Goal: Transaction & Acquisition: Subscribe to service/newsletter

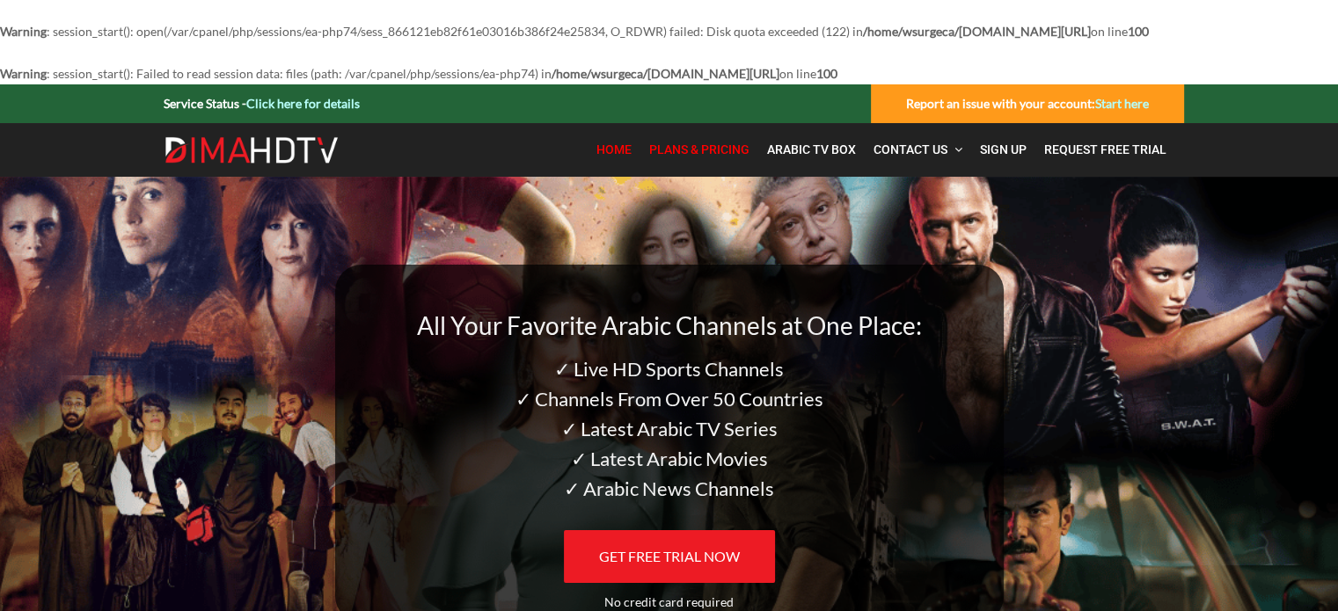
click at [707, 157] on span "Plans & Pricing" at bounding box center [699, 150] width 100 height 14
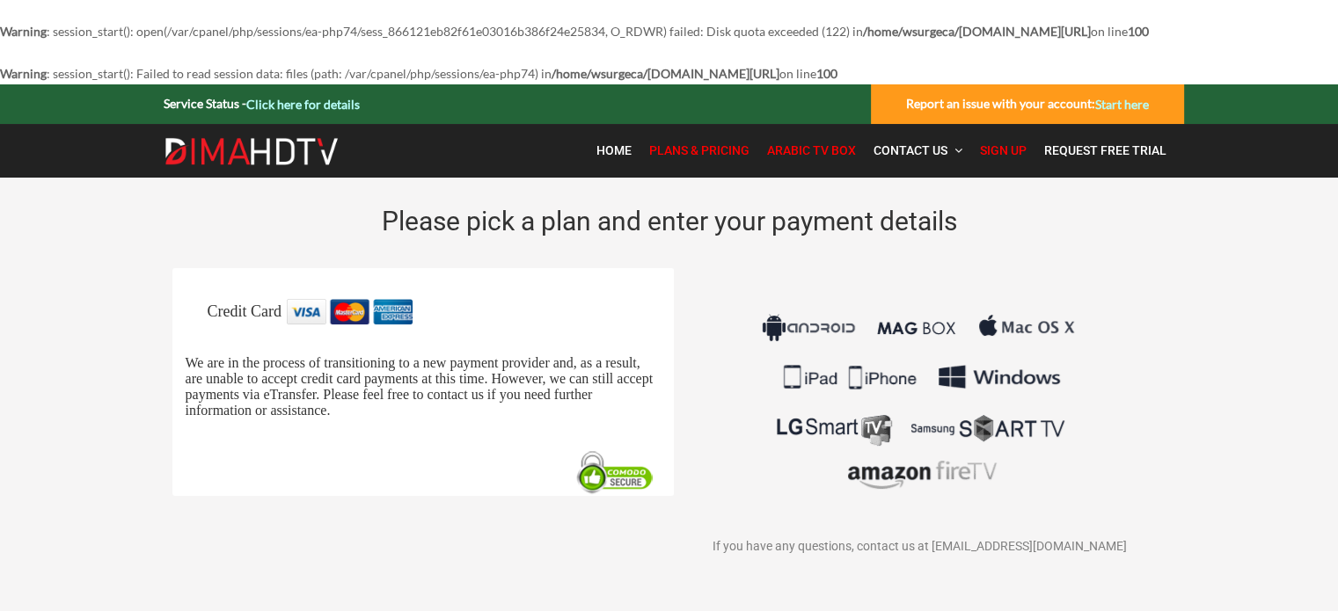
click at [781, 157] on span "Arabic TV Box" at bounding box center [811, 150] width 89 height 14
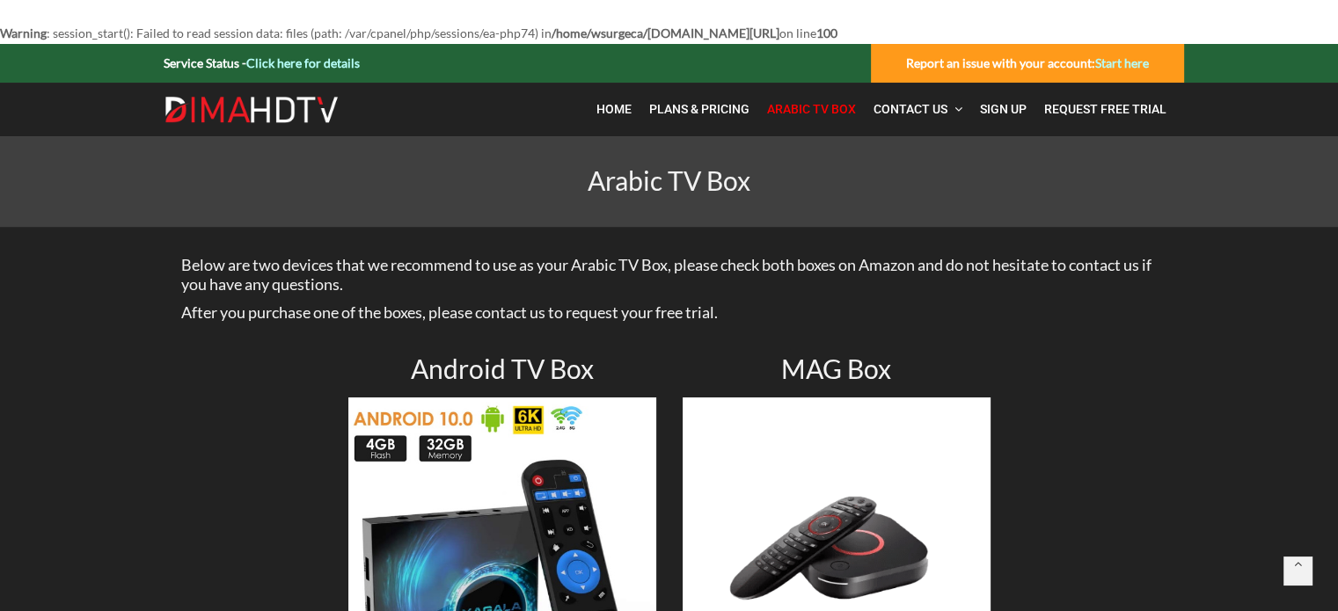
scroll to position [39, 0]
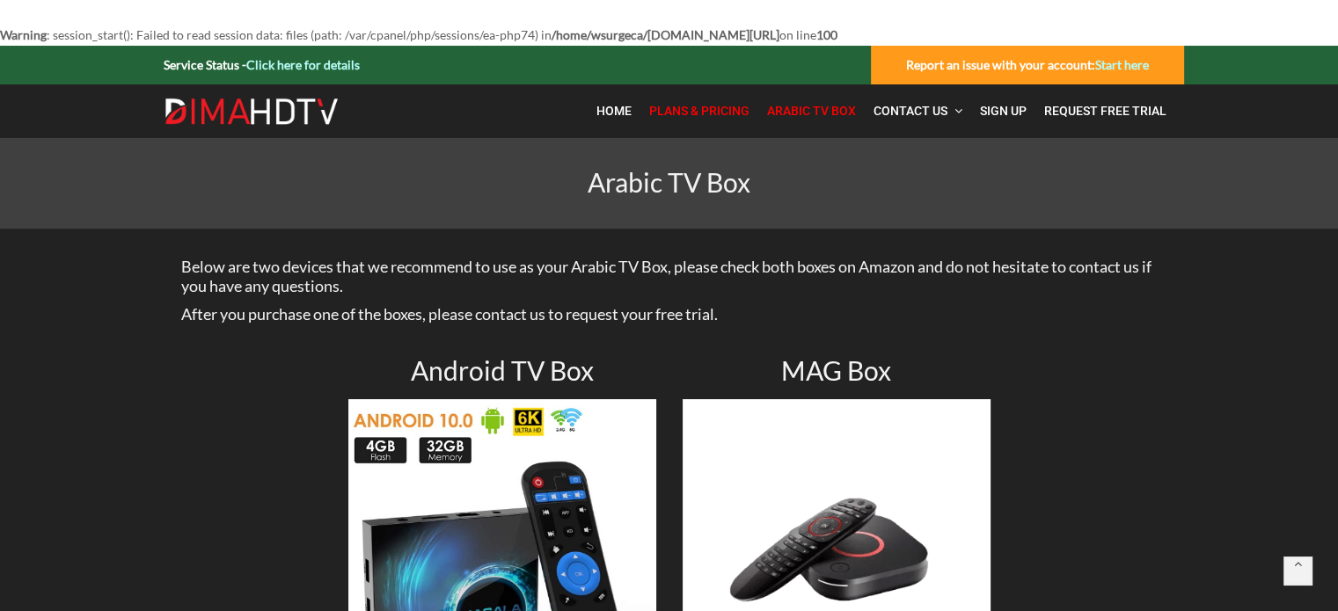
click at [706, 118] on span "Plans & Pricing" at bounding box center [699, 111] width 100 height 14
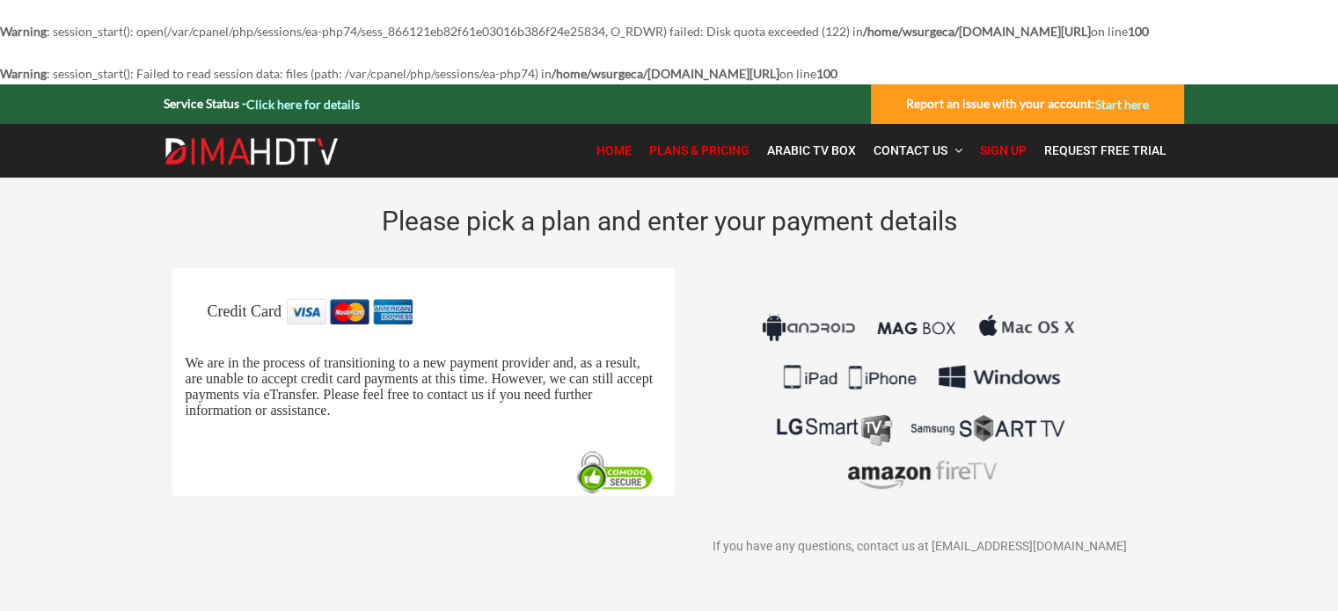
click at [629, 169] on link "Home" at bounding box center [614, 151] width 53 height 36
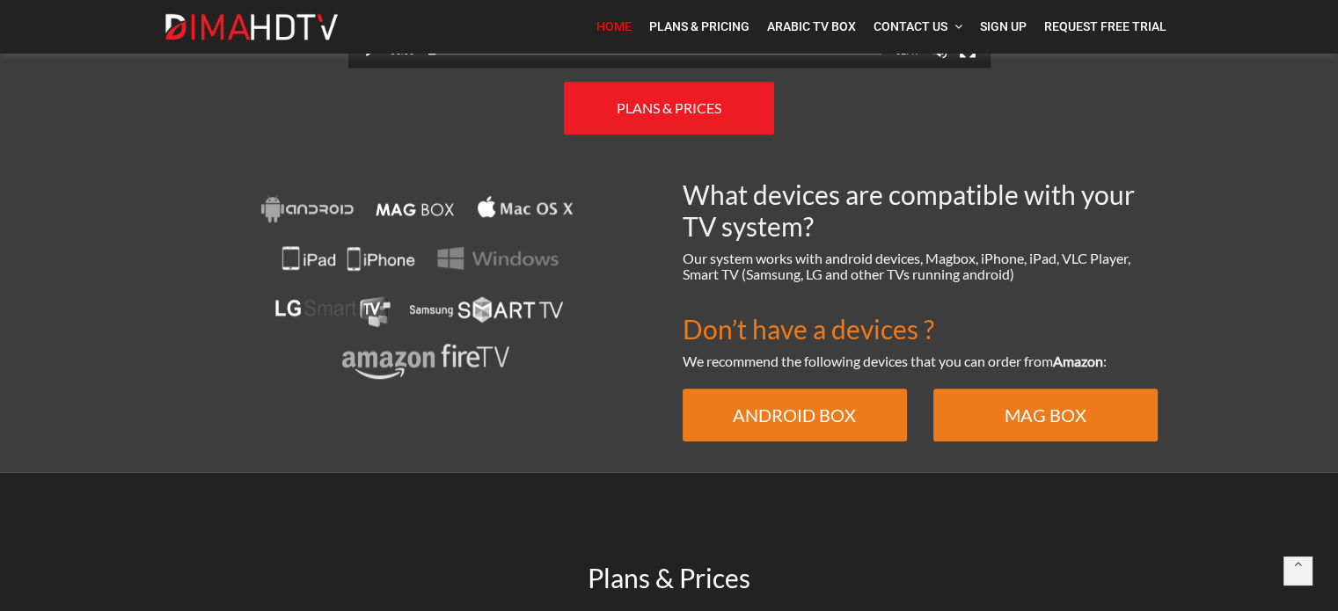
scroll to position [1262, 0]
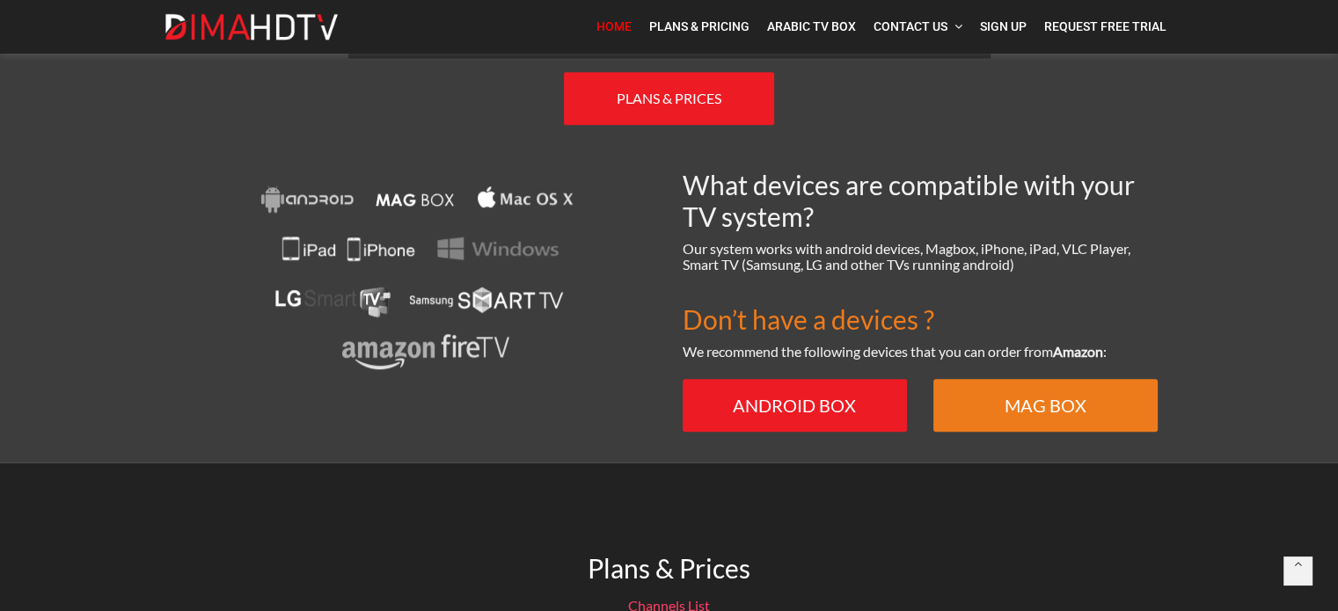
click at [691, 419] on link "ANDROID BOX" at bounding box center [795, 405] width 224 height 53
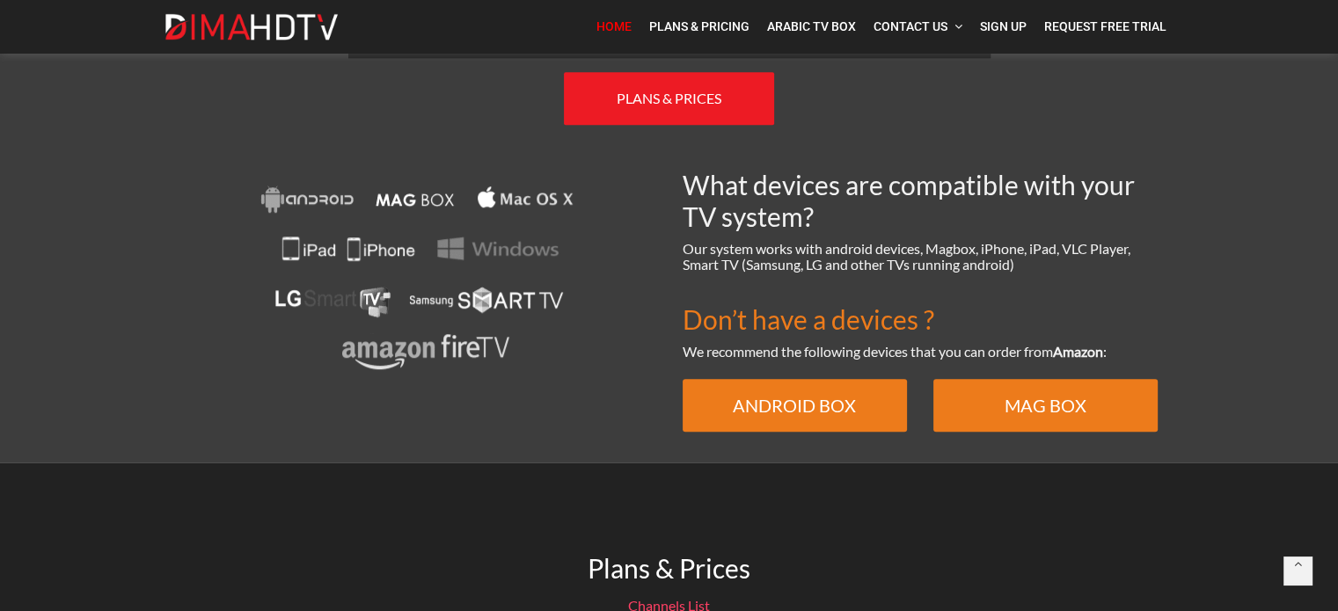
scroll to position [1263, 0]
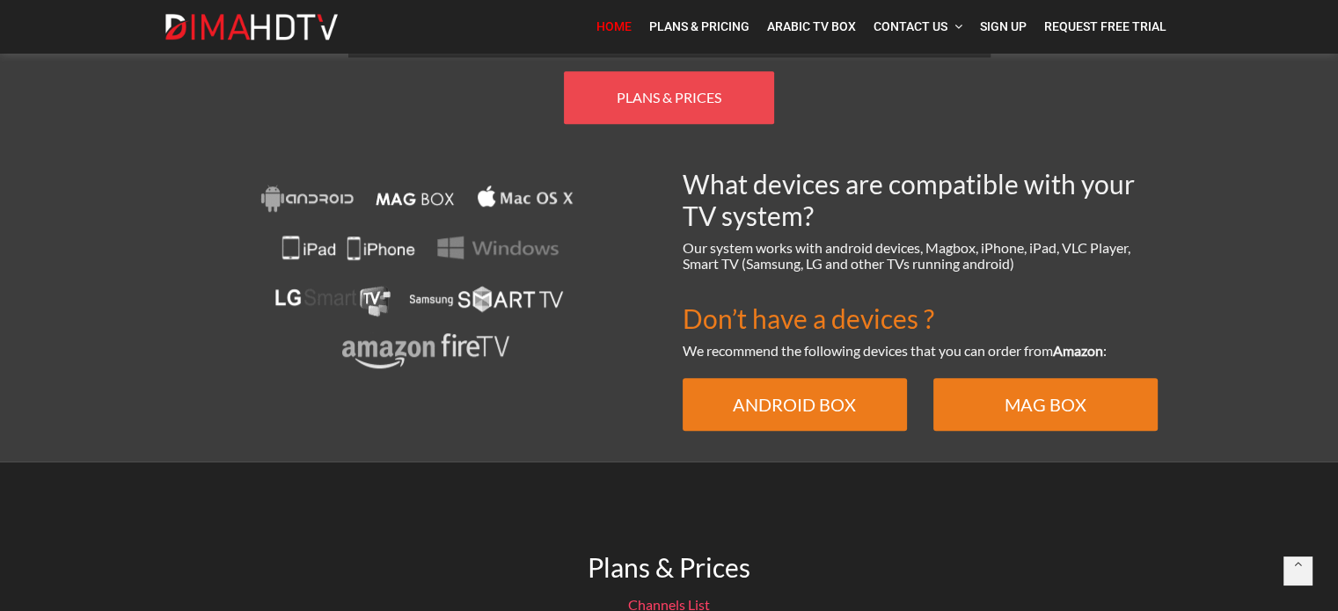
click at [588, 120] on link "PLANS & PRICES" at bounding box center [669, 97] width 210 height 53
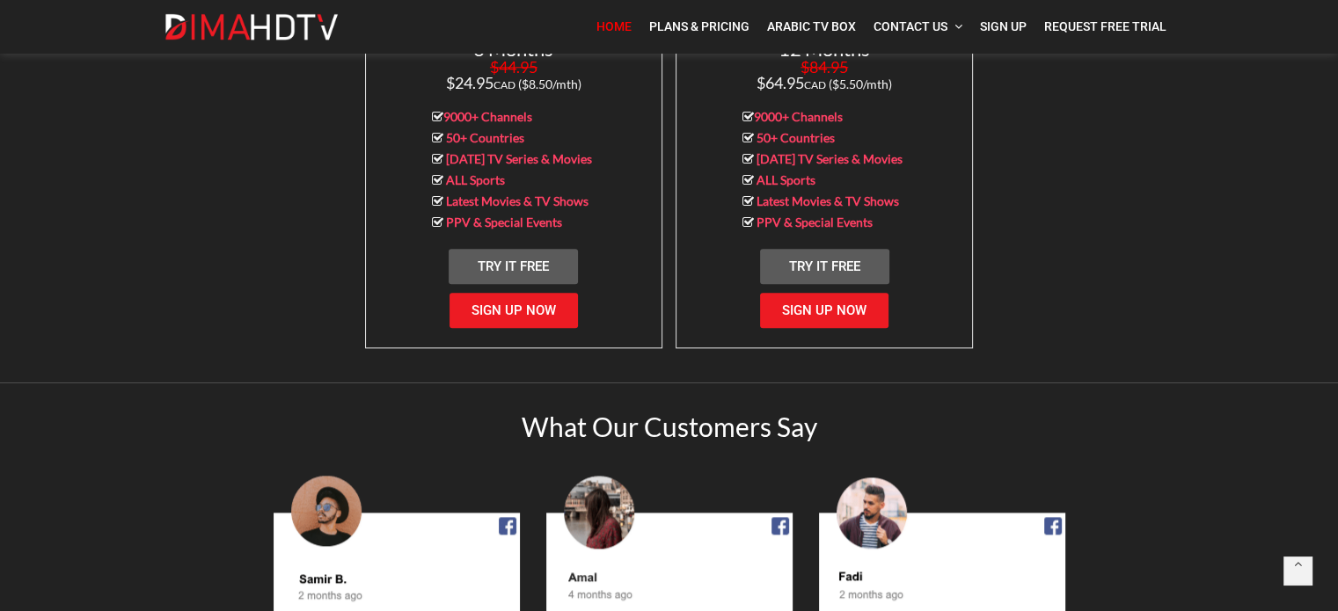
scroll to position [1939, 0]
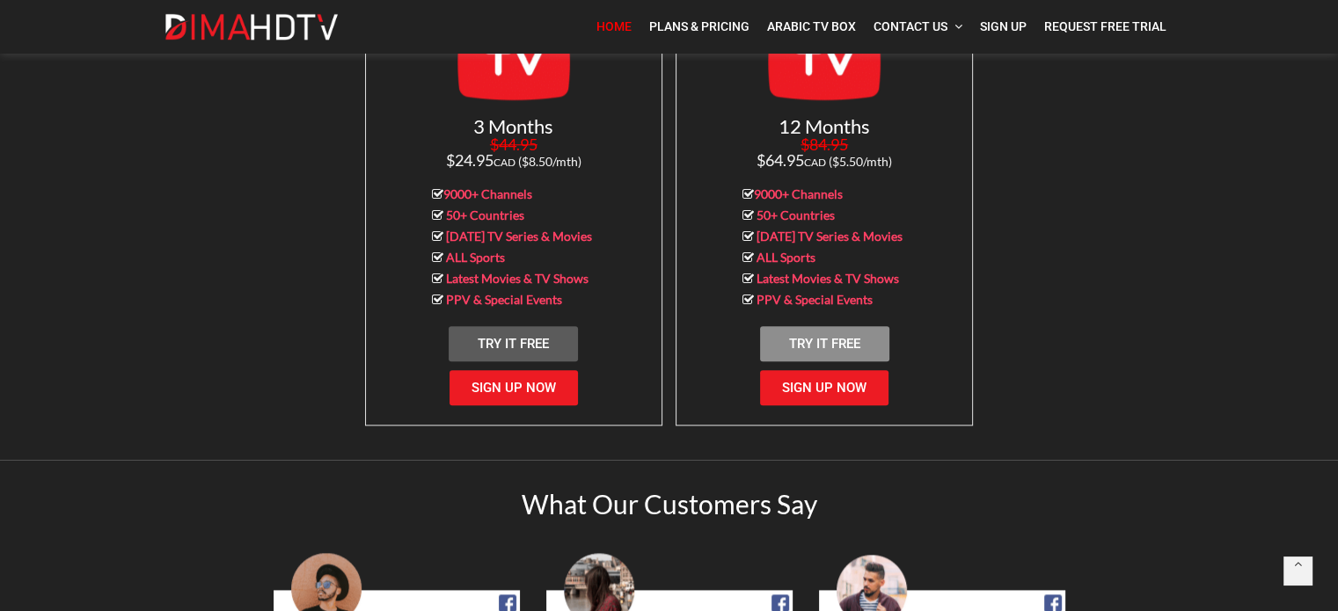
click at [848, 339] on link "Try It Free" at bounding box center [824, 343] width 129 height 35
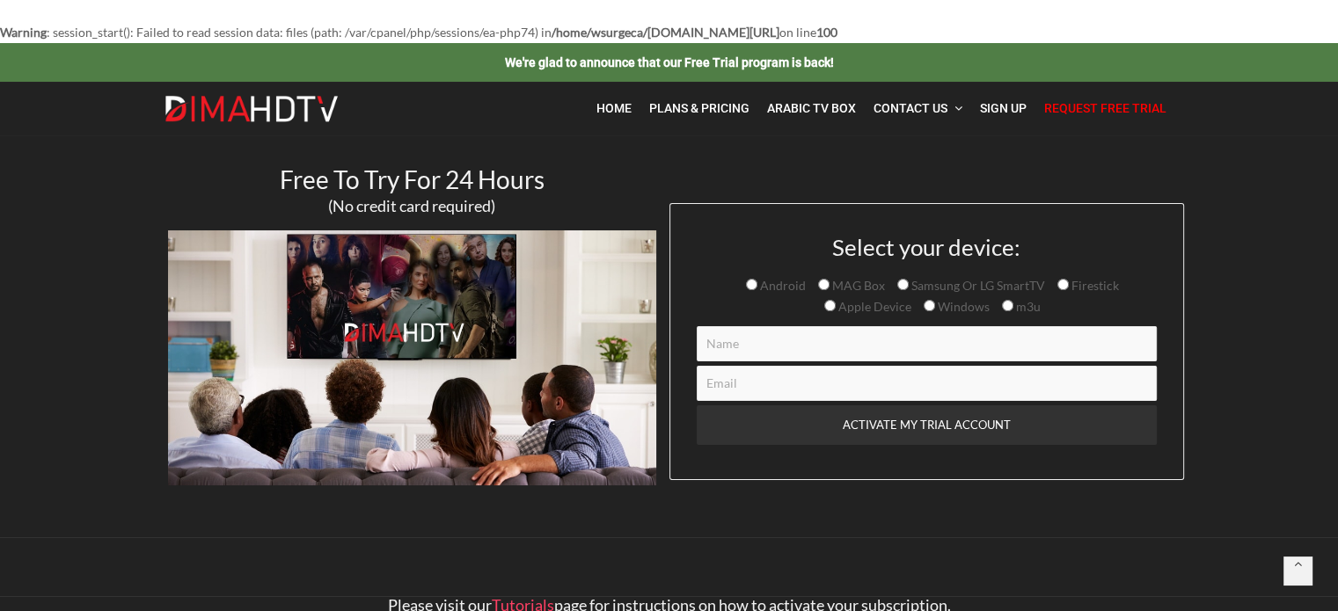
scroll to position [40, 0]
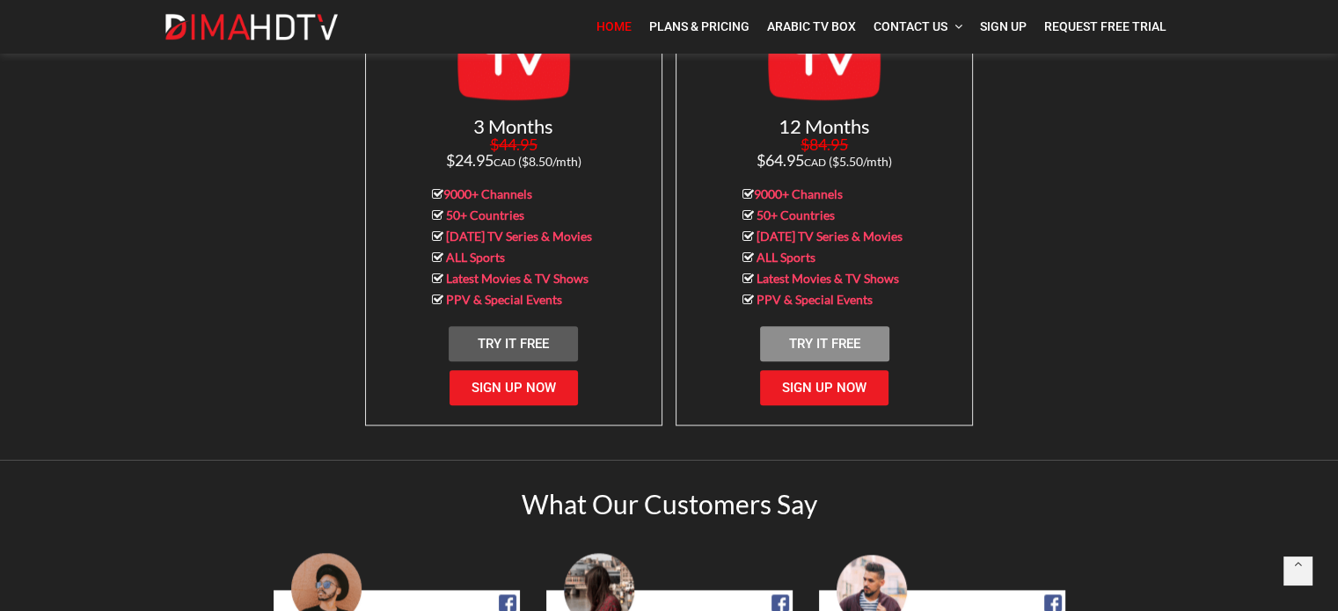
click at [847, 350] on span "Try It Free" at bounding box center [824, 344] width 71 height 16
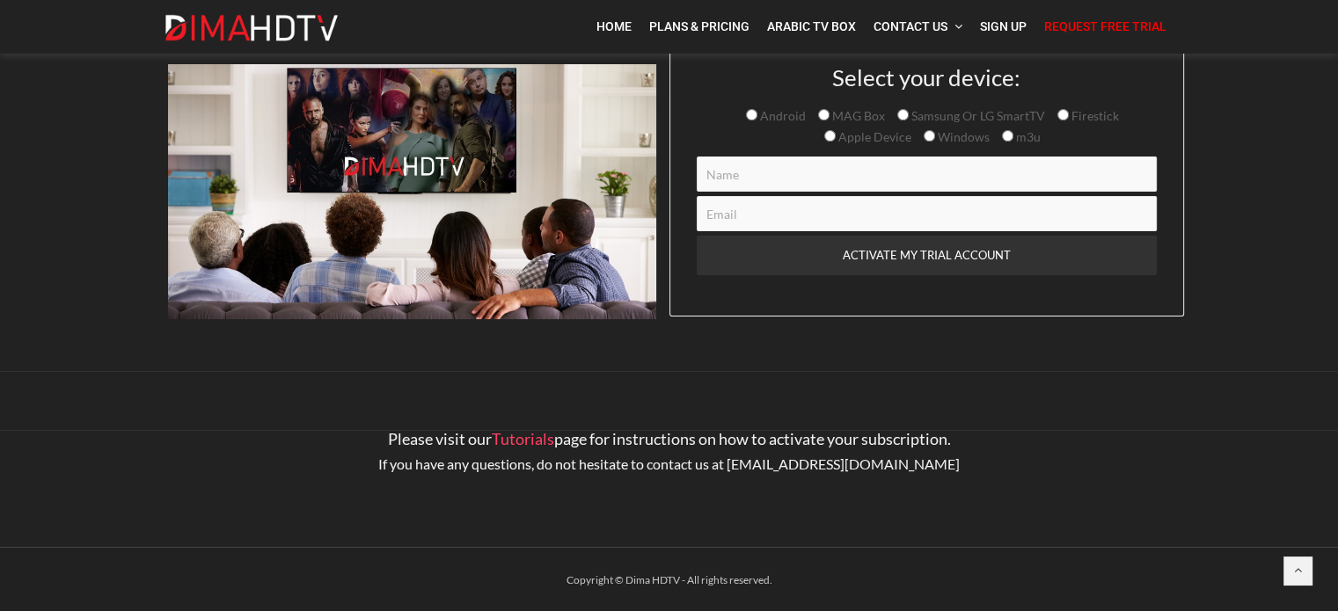
scroll to position [124, 0]
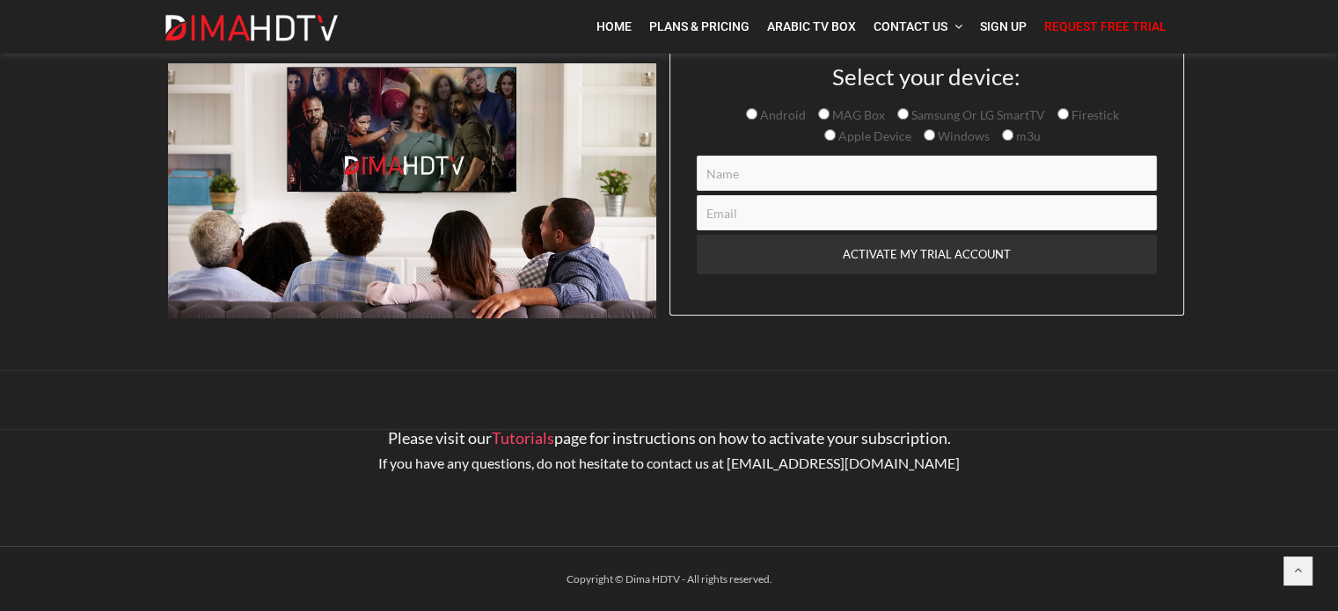
click at [827, 103] on div "Select your device: Android MAG Box Samsung Or LG SmartTV Firestick Apple Devic…" at bounding box center [927, 187] width 460 height 246
click at [827, 115] on input "MAG Box" at bounding box center [823, 113] width 11 height 11
radio input "true"
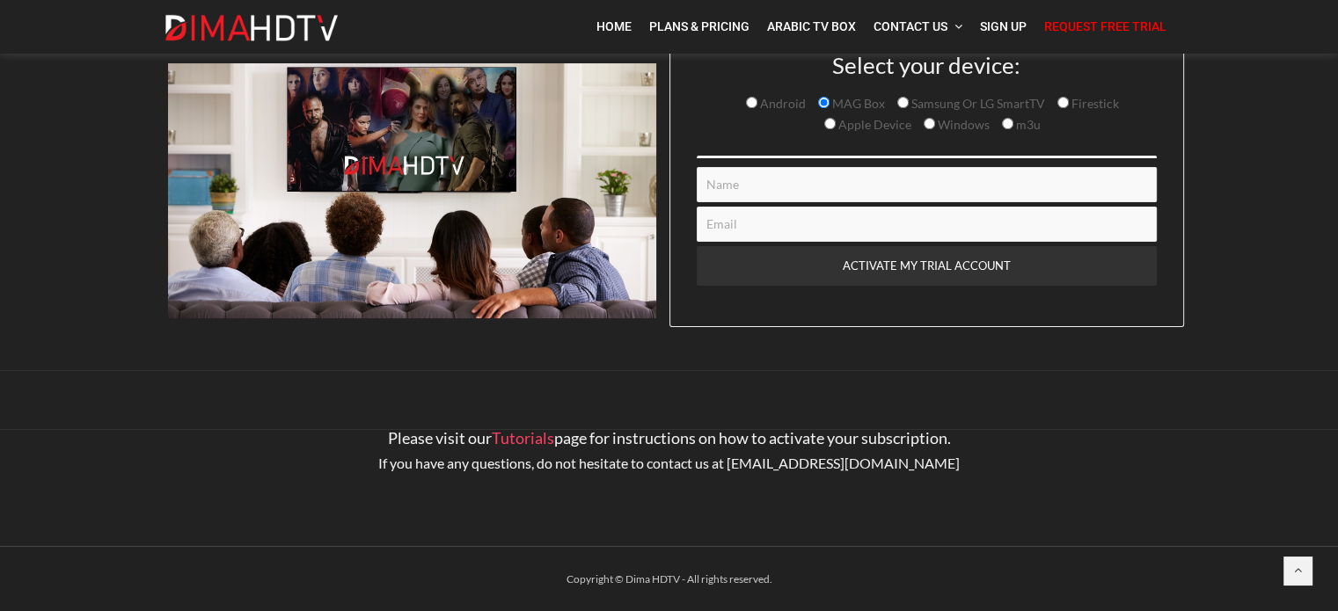
scroll to position [128, 0]
